Goal: Navigation & Orientation: Find specific page/section

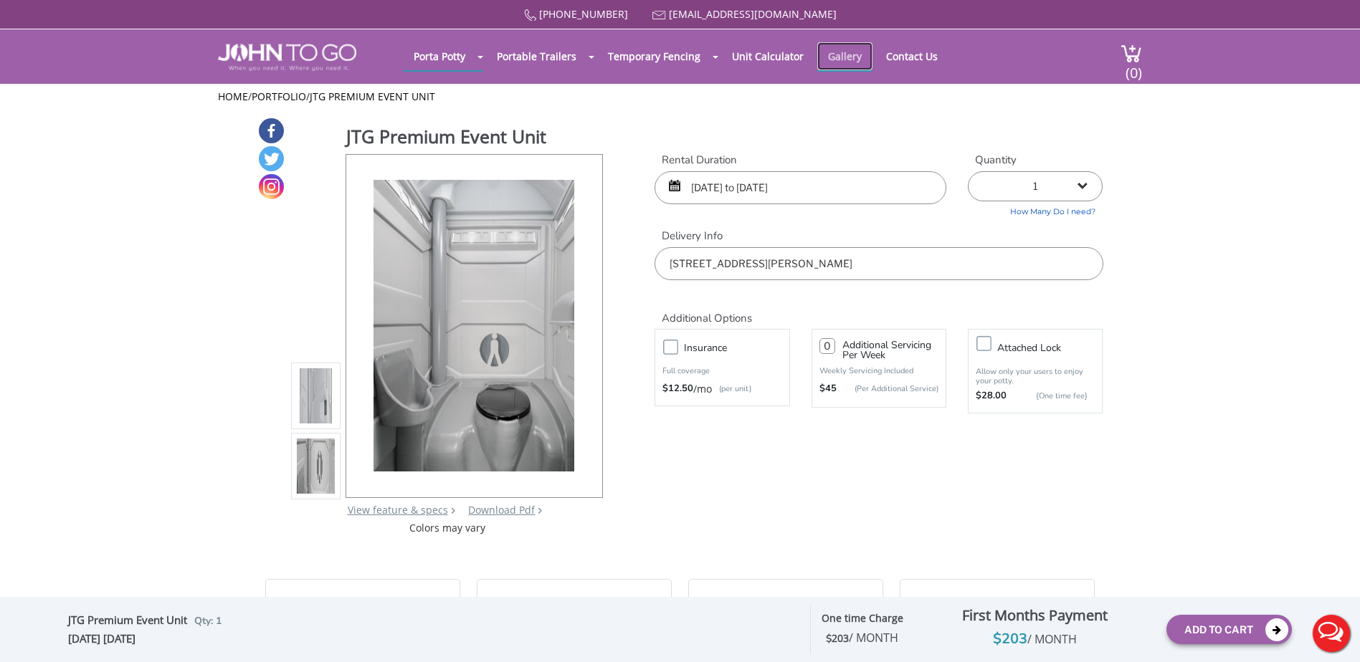
click at [828, 62] on link "Gallery" at bounding box center [844, 56] width 55 height 28
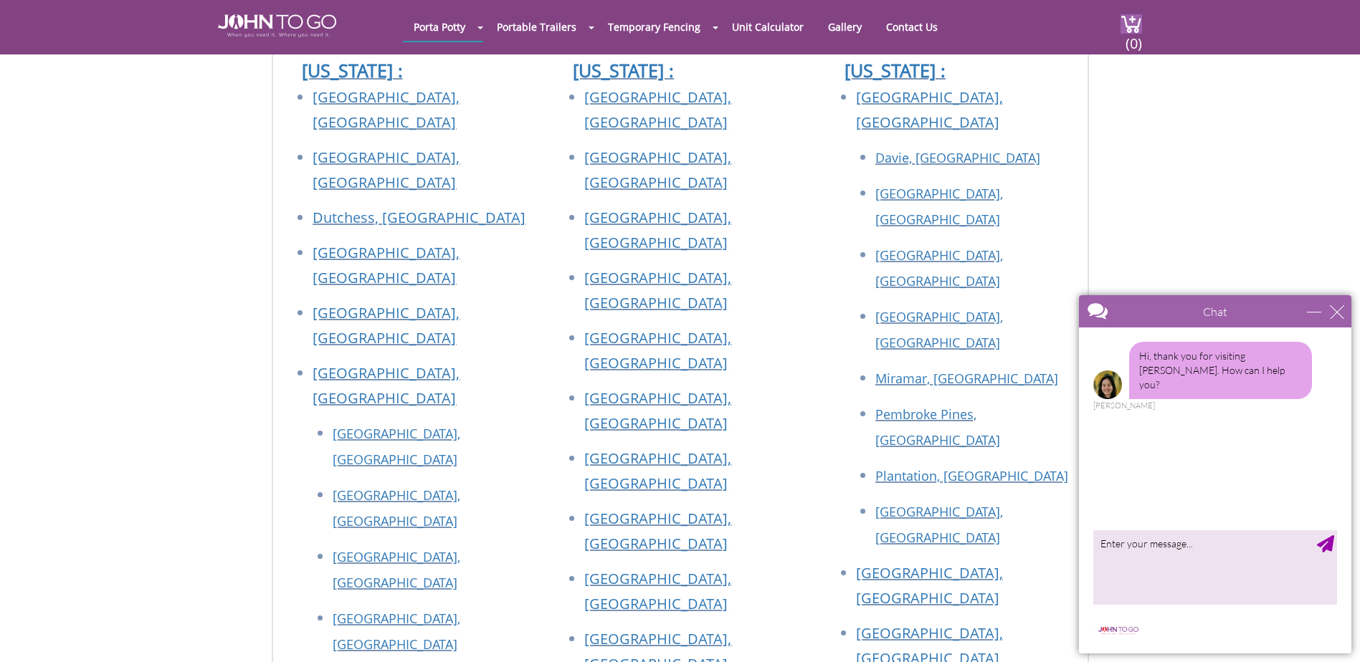
scroll to position [3154, 0]
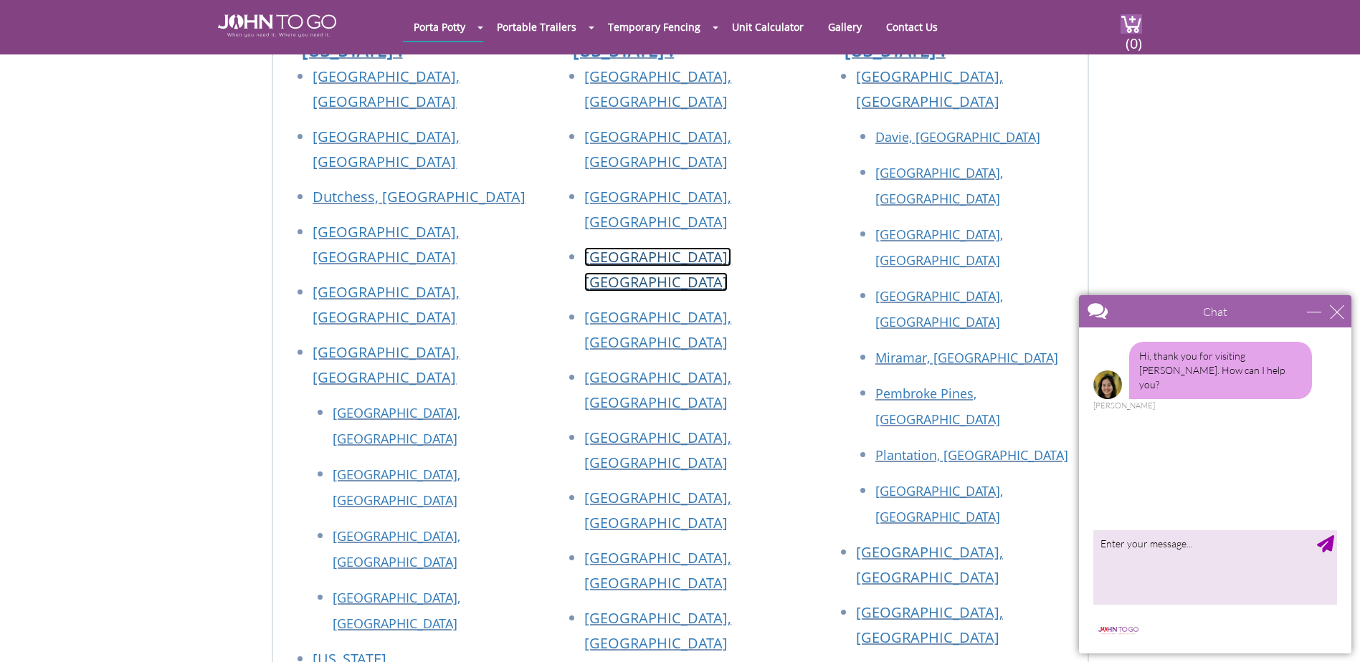
click at [642, 247] on link "[GEOGRAPHIC_DATA], [GEOGRAPHIC_DATA]" at bounding box center [657, 269] width 147 height 44
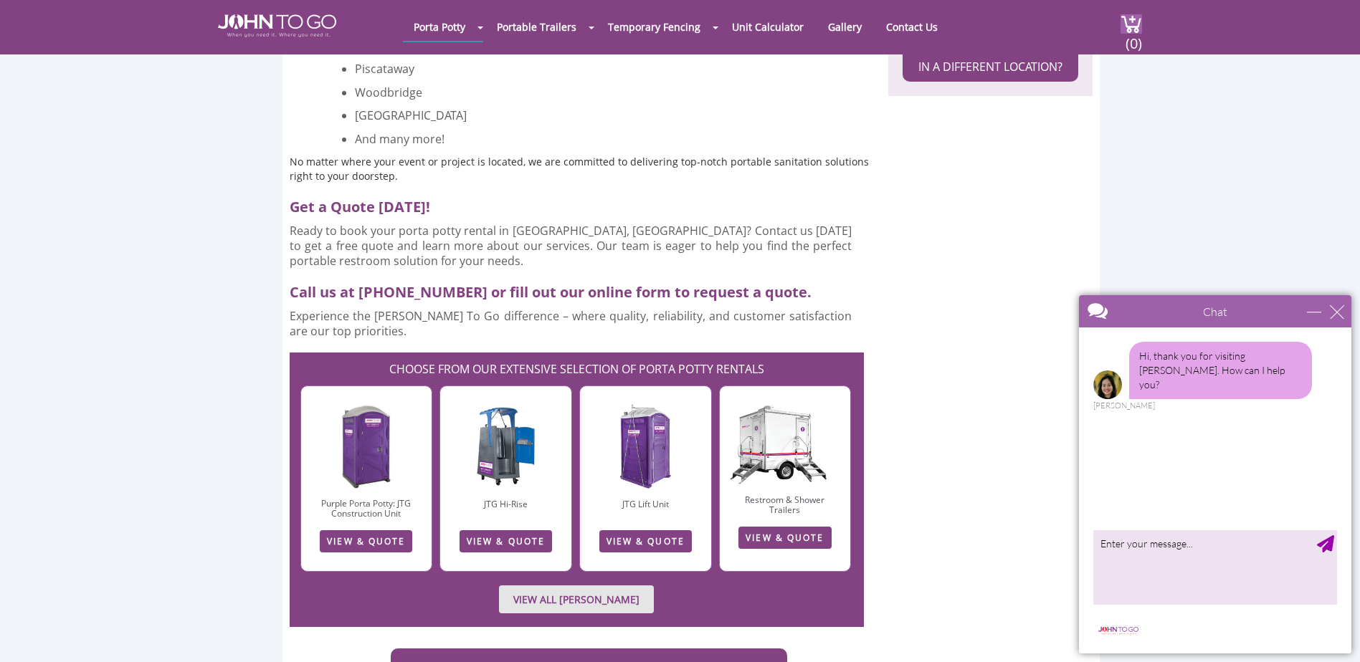
scroll to position [1147, 0]
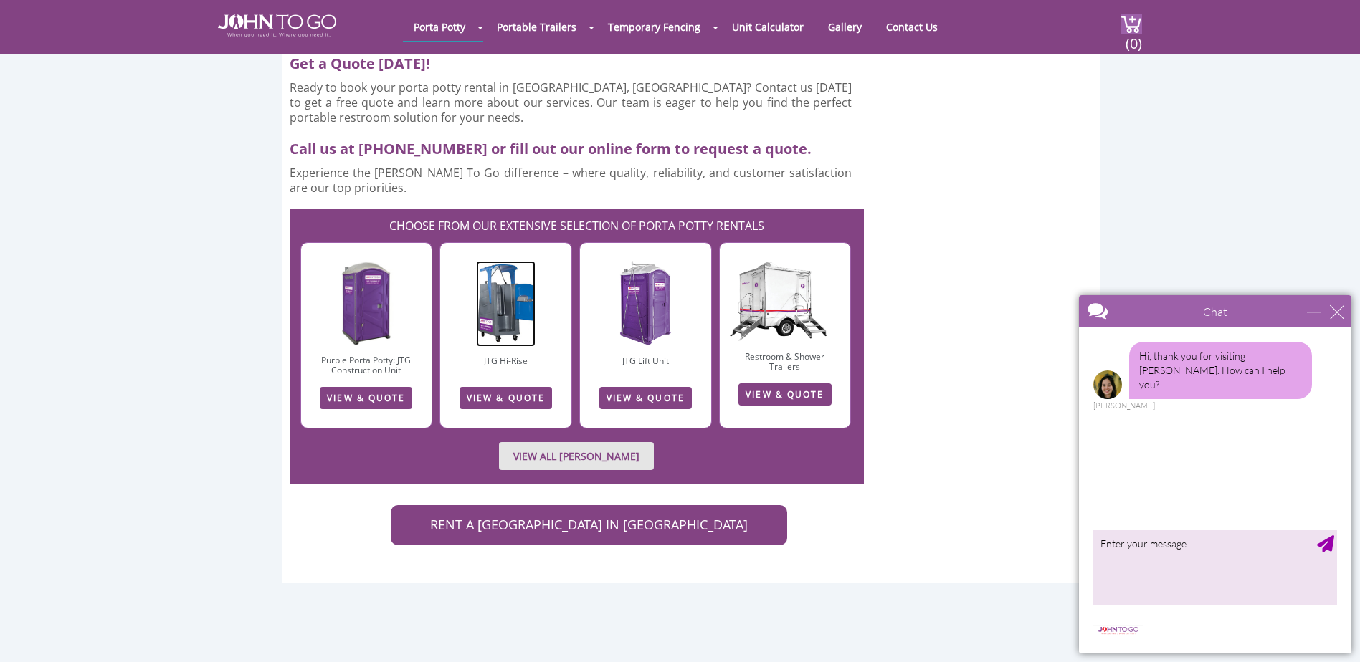
click at [510, 303] on img at bounding box center [505, 304] width 59 height 86
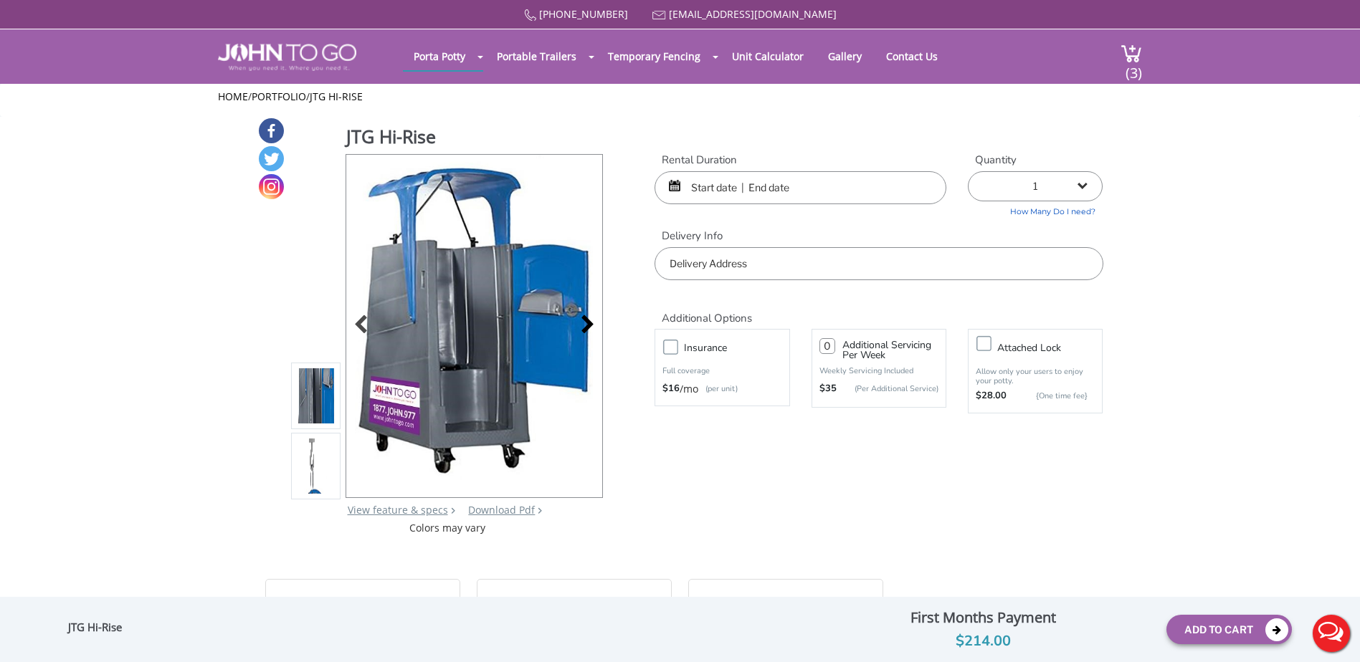
click at [580, 328] on div at bounding box center [583, 326] width 20 height 20
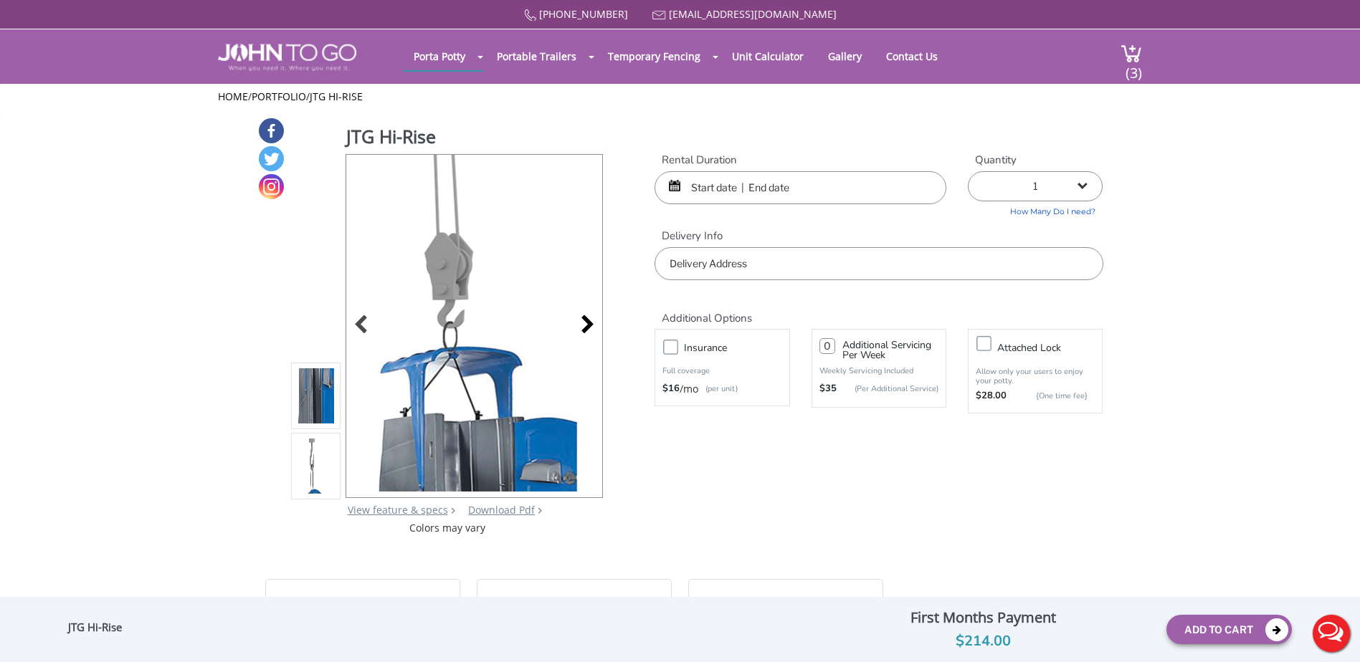
click at [580, 328] on div at bounding box center [473, 326] width 257 height 344
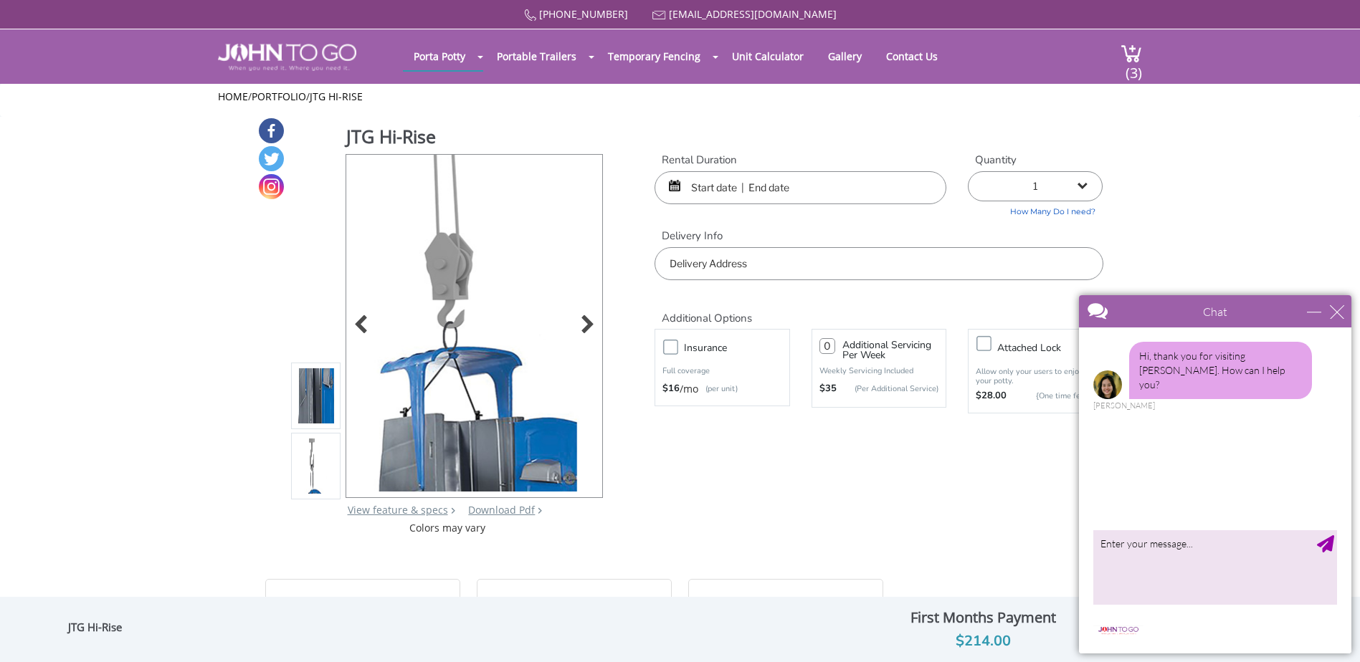
click at [363, 312] on img at bounding box center [474, 324] width 236 height 338
click at [364, 323] on div at bounding box center [365, 326] width 20 height 20
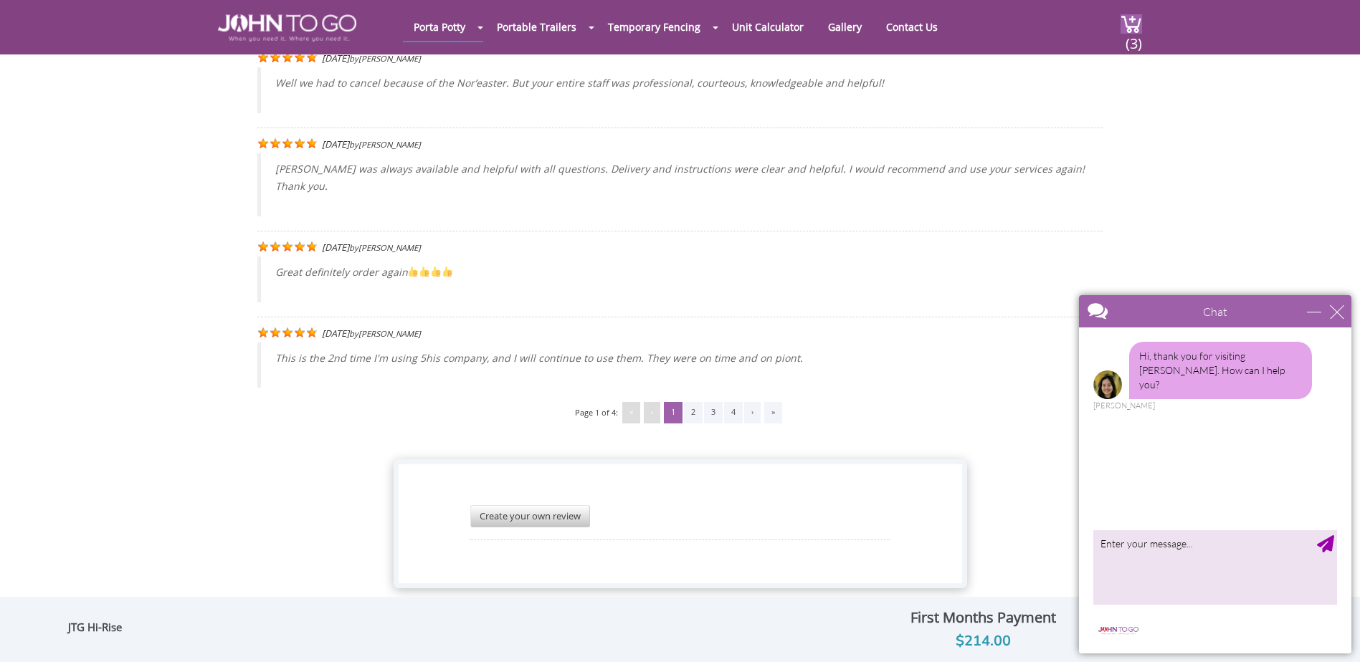
scroll to position [3248, 0]
